Goal: Check status: Check status

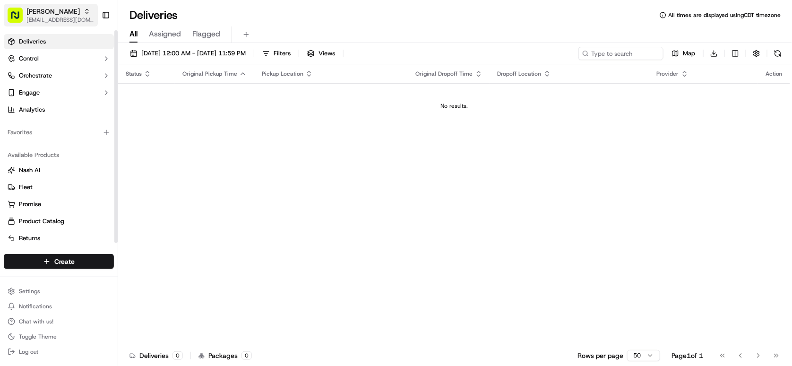
click at [84, 9] on icon "button" at bounding box center [87, 11] width 7 height 7
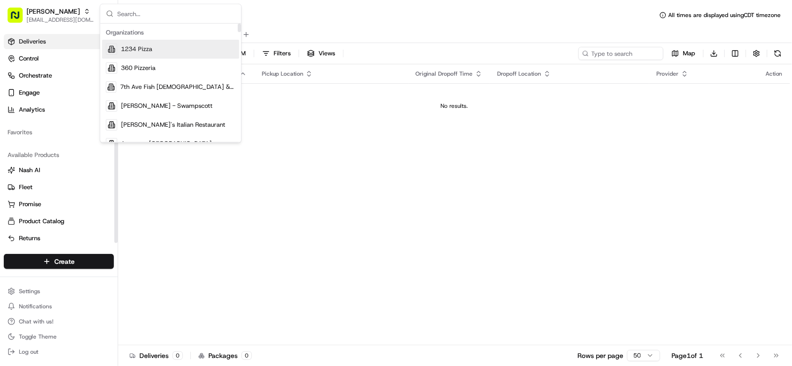
click at [129, 13] on input "text" at bounding box center [176, 13] width 118 height 19
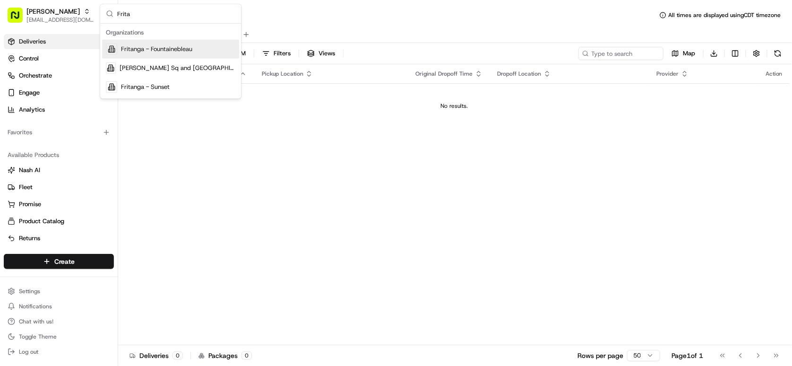
type input "Frita"
click at [158, 50] on span "Fritanga - Fountainebleau" at bounding box center [156, 49] width 71 height 9
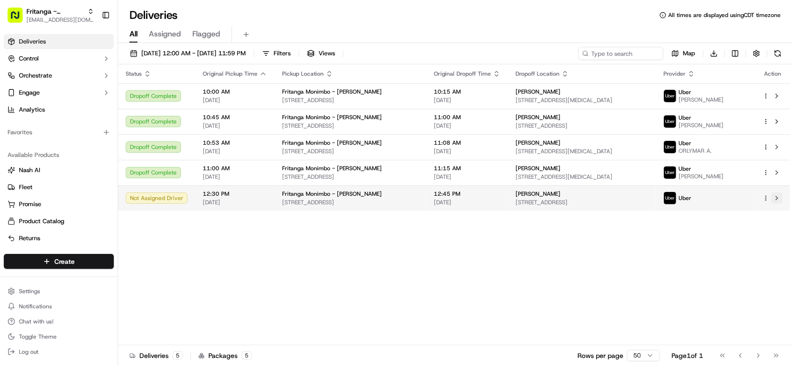
click at [774, 199] on button at bounding box center [777, 197] width 11 height 11
